Goal: Browse casually: Explore the website without a specific task or goal

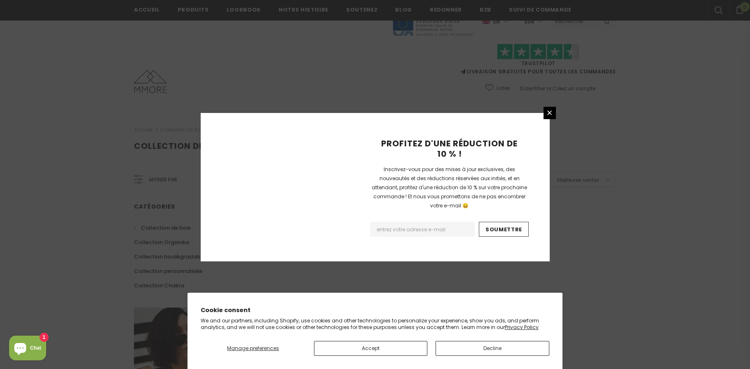
scroll to position [495, 0]
